Goal: Check status: Check status

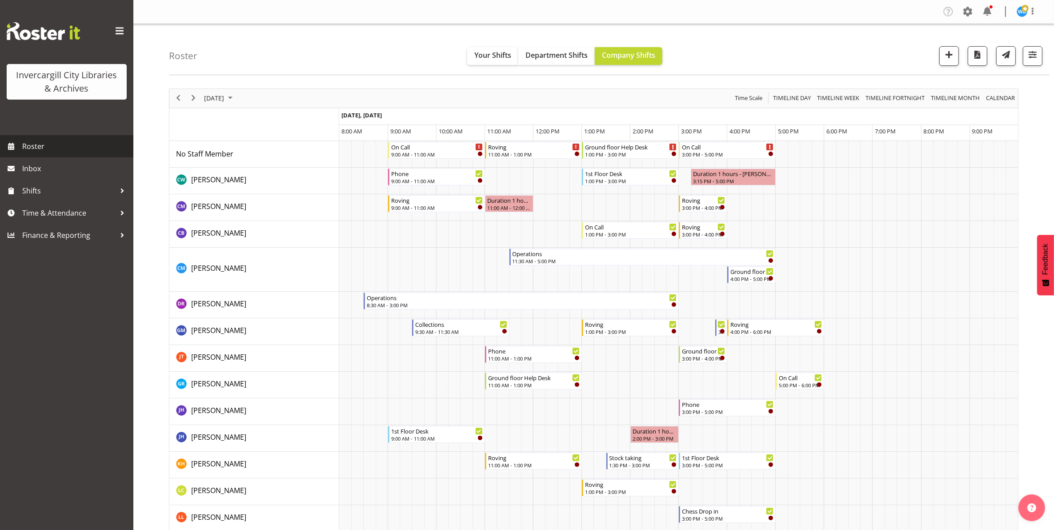
click at [28, 145] on span "Roster" at bounding box center [75, 146] width 107 height 13
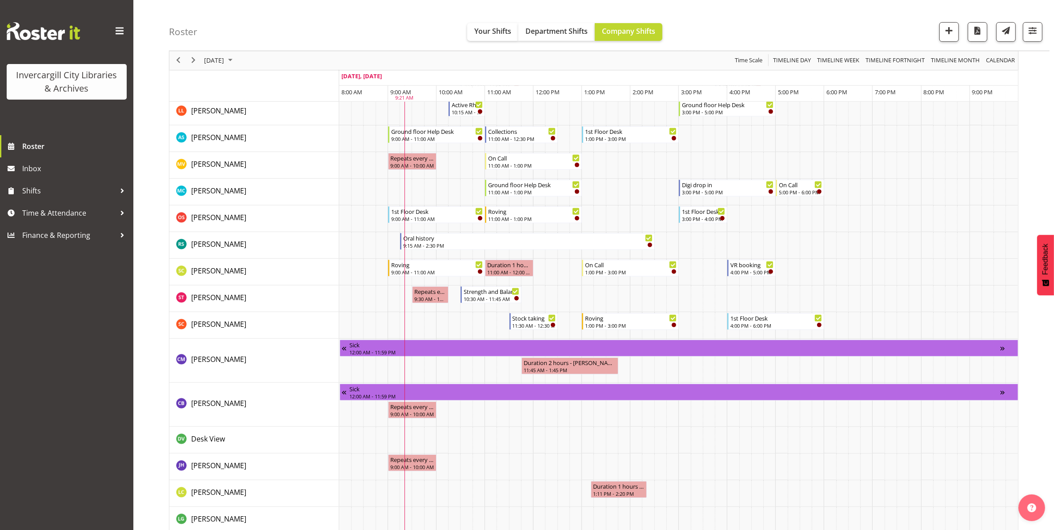
scroll to position [421, 0]
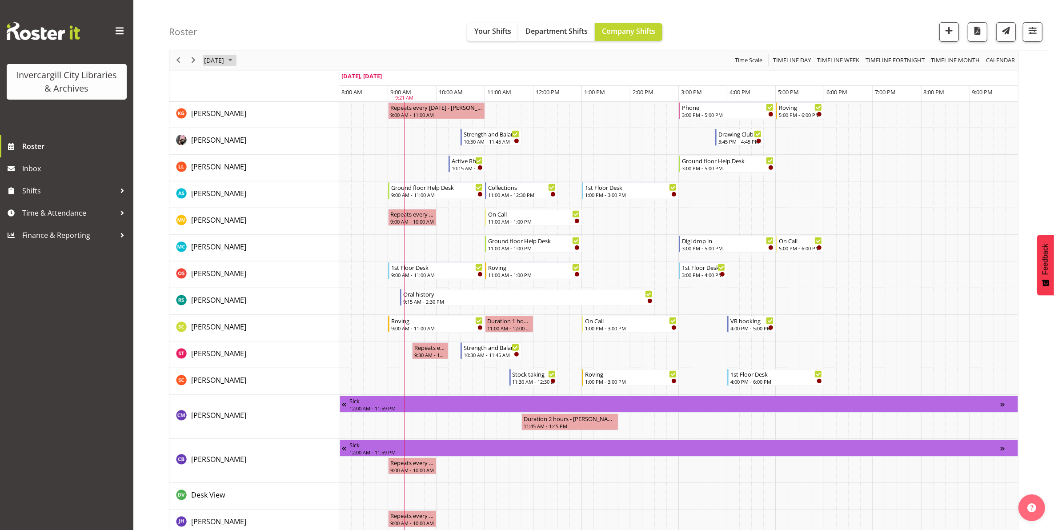
click at [225, 64] on span "[DATE]" at bounding box center [214, 60] width 22 height 11
click at [255, 128] on span "8" at bounding box center [255, 128] width 13 height 13
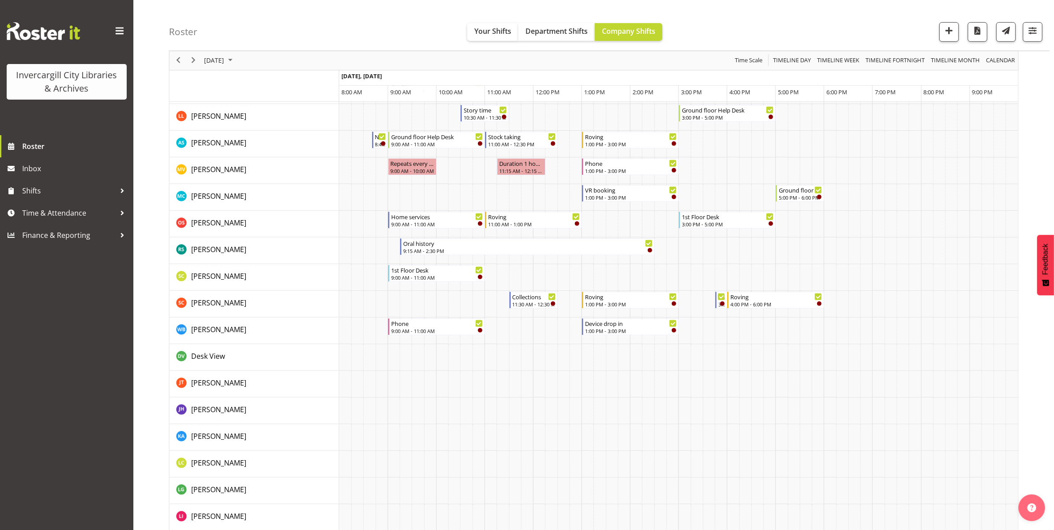
scroll to position [500, 0]
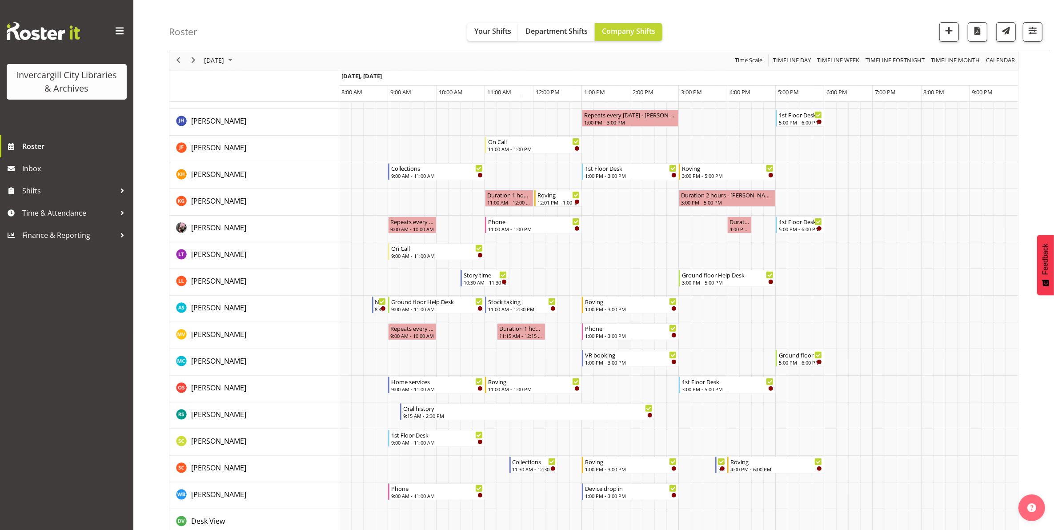
scroll to position [334, 0]
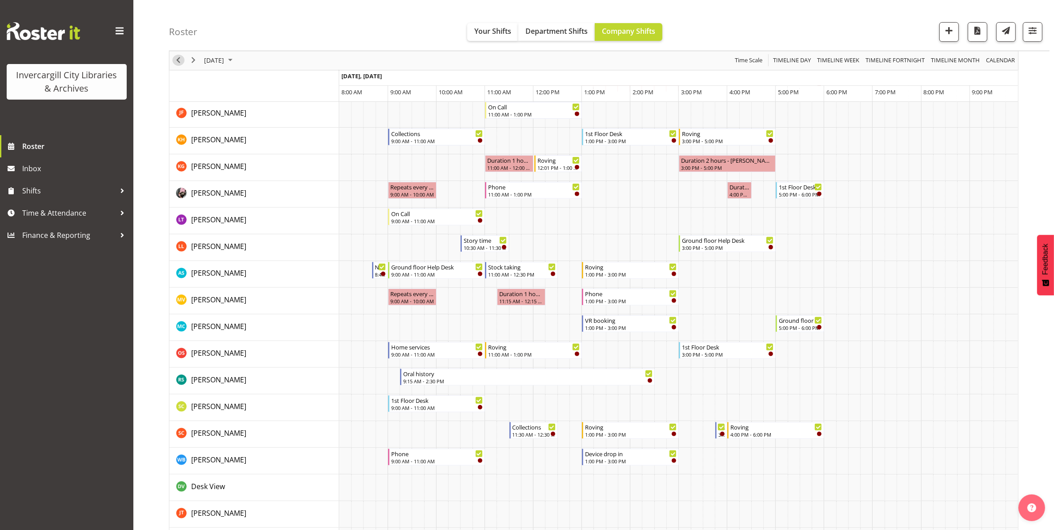
click at [174, 61] on span "Previous" at bounding box center [178, 60] width 11 height 11
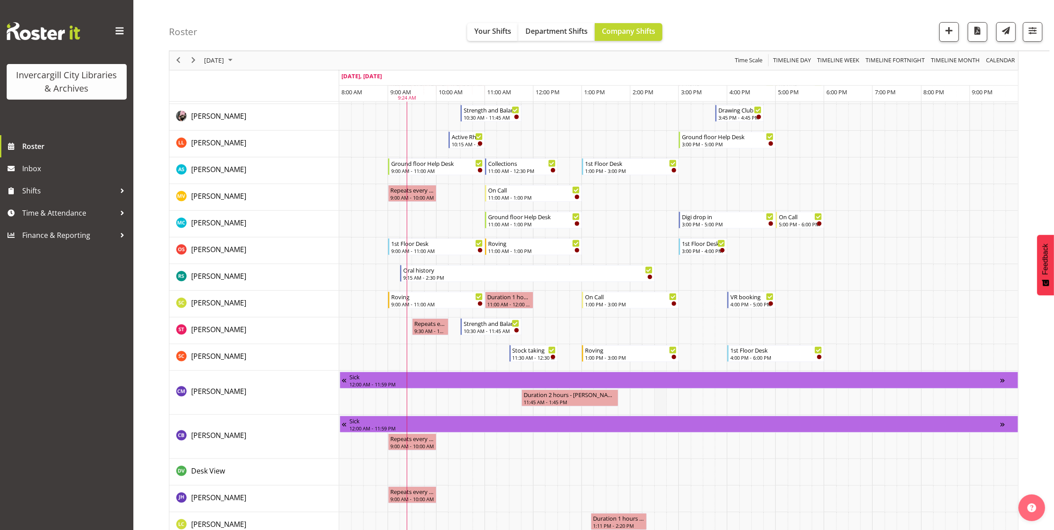
scroll to position [445, 0]
click at [196, 62] on span "Next" at bounding box center [193, 60] width 11 height 11
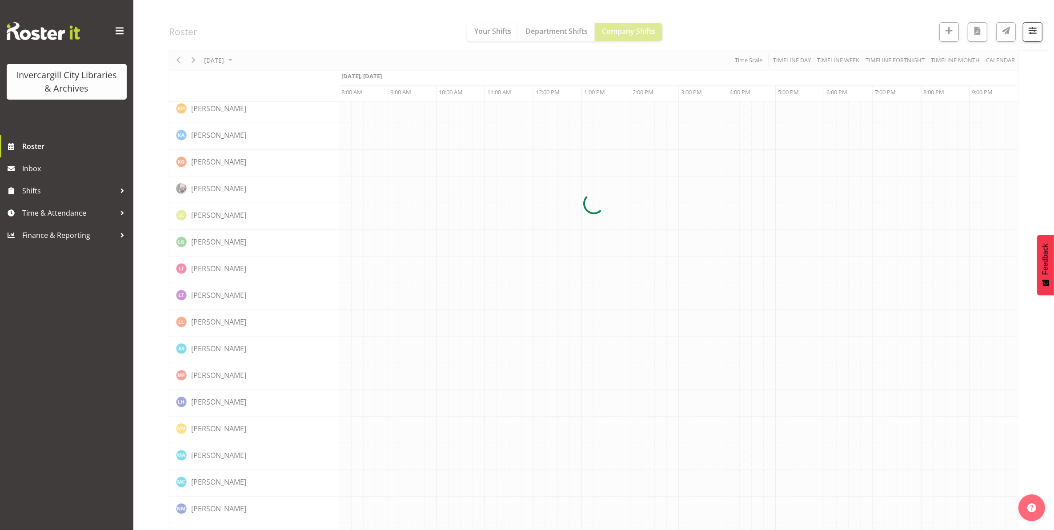
scroll to position [0, 0]
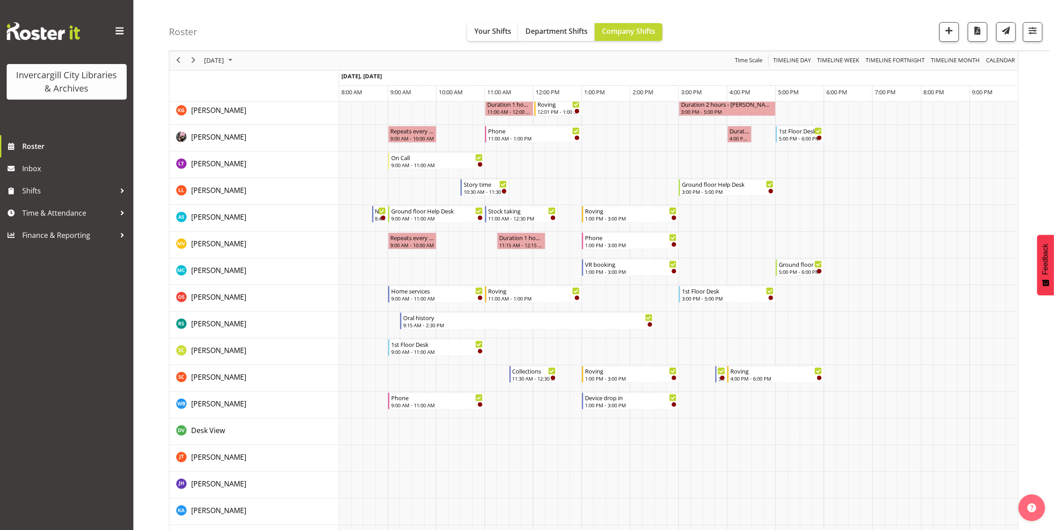
scroll to position [445, 0]
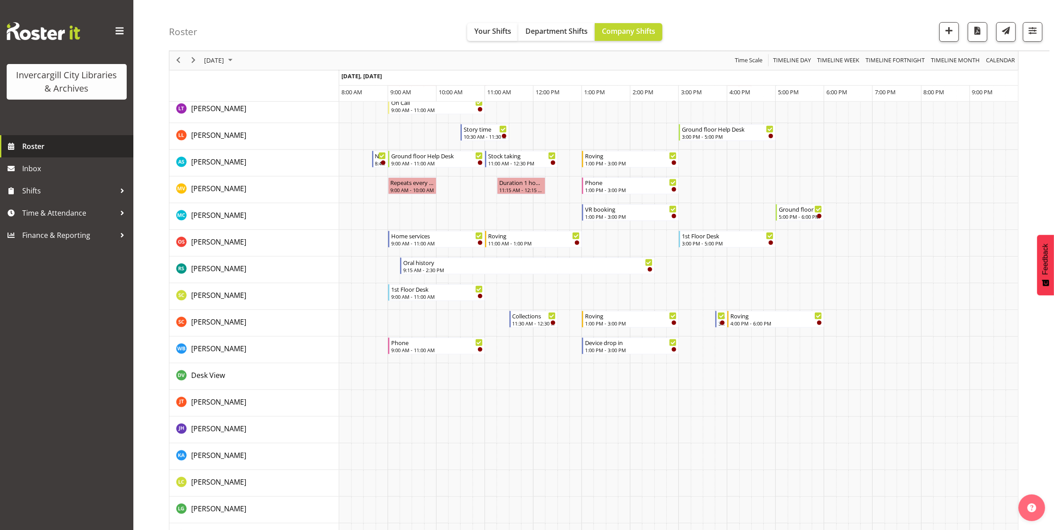
click at [33, 141] on span "Roster" at bounding box center [75, 146] width 107 height 13
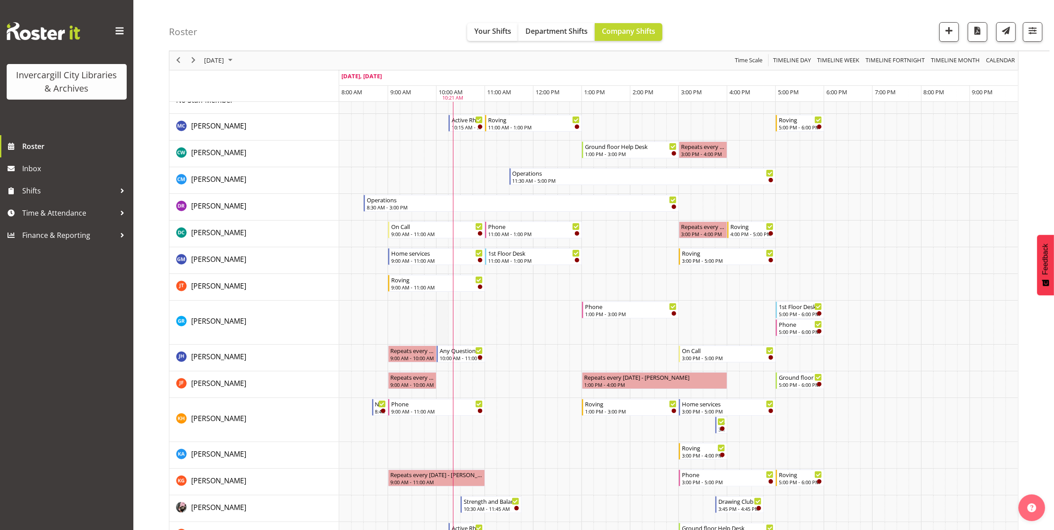
scroll to position [56, 0]
